Goal: Task Accomplishment & Management: Manage account settings

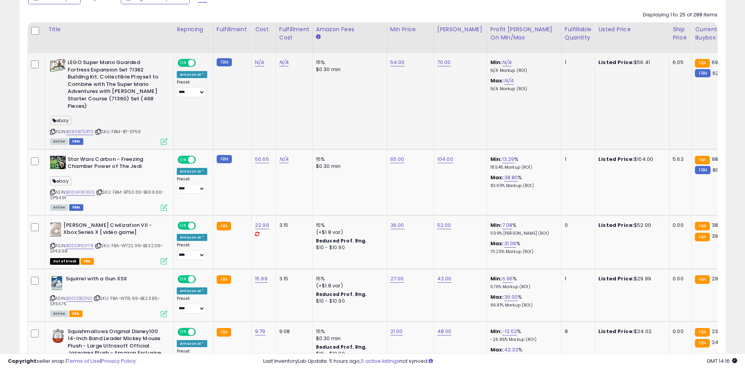
scroll to position [326, 0]
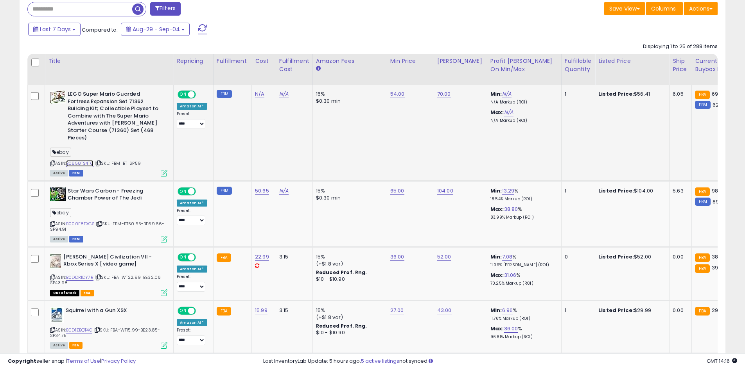
click at [82, 160] on link "B0858TS4TG" at bounding box center [79, 163] width 27 height 7
drag, startPoint x: 84, startPoint y: 215, endPoint x: 80, endPoint y: 270, distance: 56.0
click at [83, 221] on link "B000F8FXGS" at bounding box center [80, 224] width 29 height 7
click at [77, 274] on link "B0DDR1DY7R" at bounding box center [79, 277] width 27 height 7
